Goal: Task Accomplishment & Management: Manage account settings

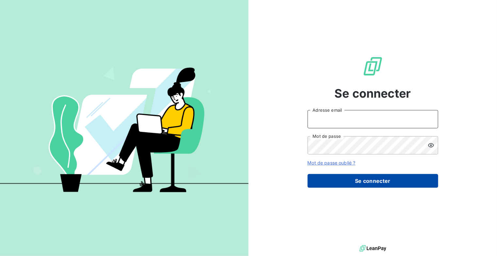
type input "[EMAIL_ADDRESS][DOMAIN_NAME]"
click at [364, 186] on button "Se connecter" at bounding box center [373, 181] width 131 height 14
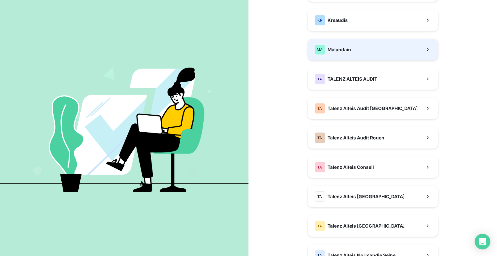
scroll to position [131, 0]
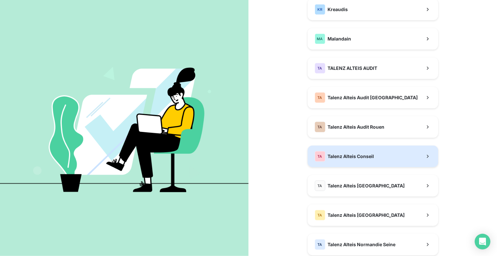
click at [368, 156] on span "Talenz Alteis Conseil" at bounding box center [351, 156] width 46 height 7
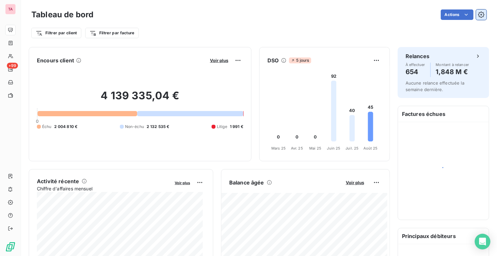
click at [478, 13] on icon "button" at bounding box center [481, 14] width 7 height 7
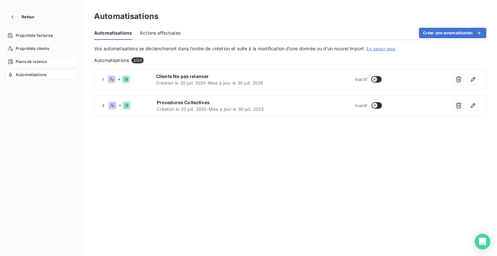
click at [36, 66] on div "Plans de relance" at bounding box center [41, 61] width 73 height 10
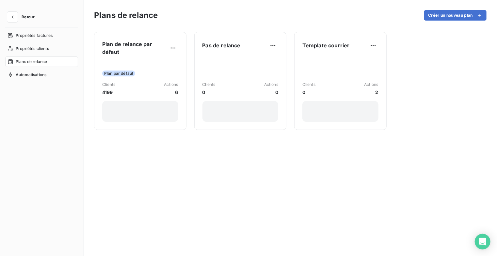
click at [38, 63] on span "Plans de relance" at bounding box center [31, 62] width 31 height 6
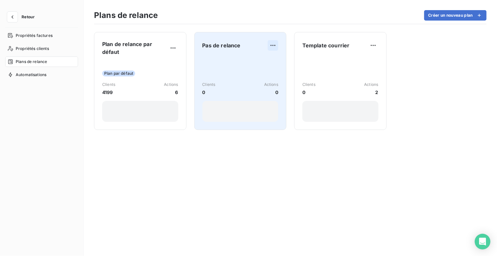
click at [273, 44] on html "Retour Propriétés factures Propriétés clients Plans de relance Automatisations …" at bounding box center [248, 128] width 497 height 256
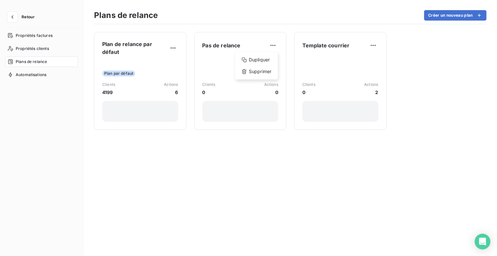
click at [214, 46] on html "Retour Propriétés factures Propriétés clients Plans de relance Automatisations …" at bounding box center [248, 128] width 497 height 256
click at [214, 46] on span "Pas de relance" at bounding box center [221, 45] width 38 height 8
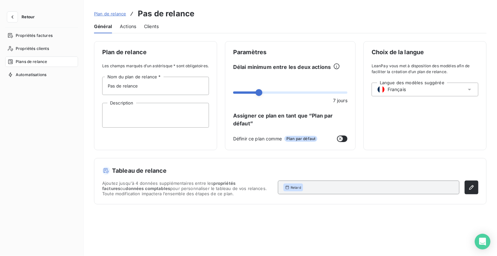
click at [131, 26] on span "Actions" at bounding box center [128, 26] width 16 height 7
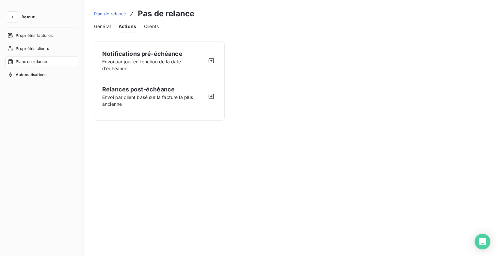
click at [108, 12] on span "Plan de relance" at bounding box center [110, 13] width 32 height 5
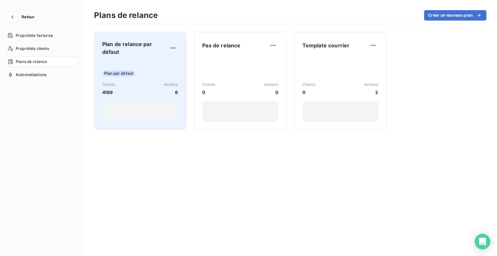
click at [135, 44] on span "Plan de relance par défaut" at bounding box center [135, 48] width 66 height 16
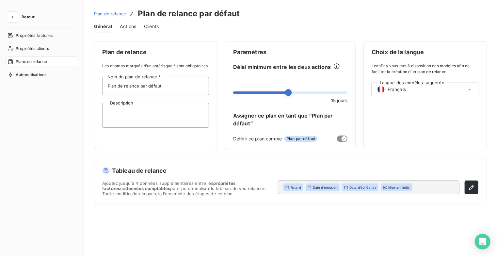
click at [129, 28] on span "Actions" at bounding box center [128, 26] width 16 height 7
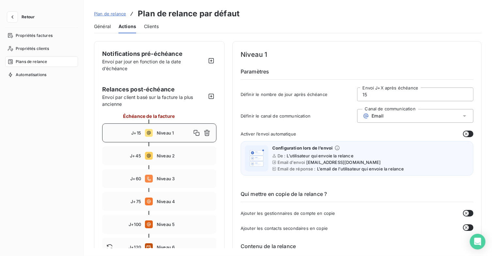
click at [469, 133] on button "button" at bounding box center [468, 134] width 10 height 7
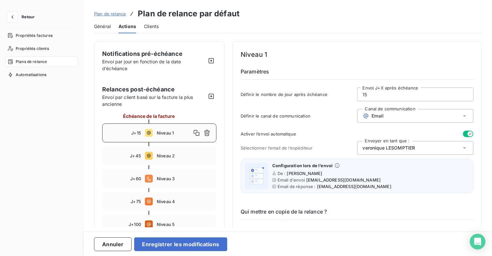
click at [463, 148] on icon at bounding box center [464, 148] width 7 height 7
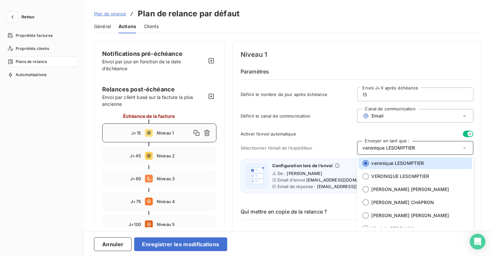
click at [112, 13] on span "Plan de relance" at bounding box center [110, 13] width 32 height 5
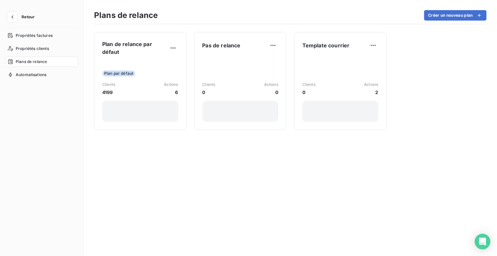
click at [31, 17] on span "Retour" at bounding box center [28, 17] width 13 height 4
